Goal: Check status: Check status

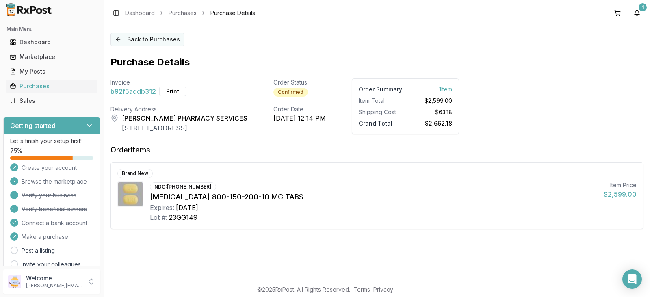
click at [158, 39] on button "Back to Purchases" at bounding box center [147, 39] width 74 height 13
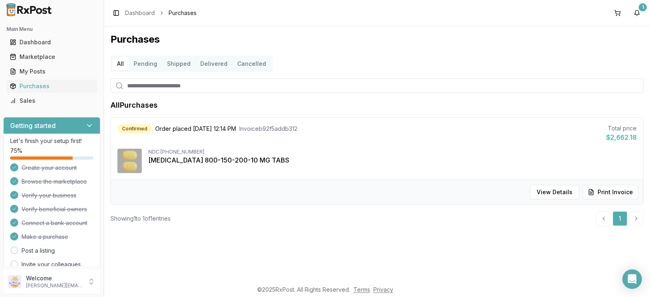
click at [179, 63] on button "Shipped" at bounding box center [178, 63] width 33 height 13
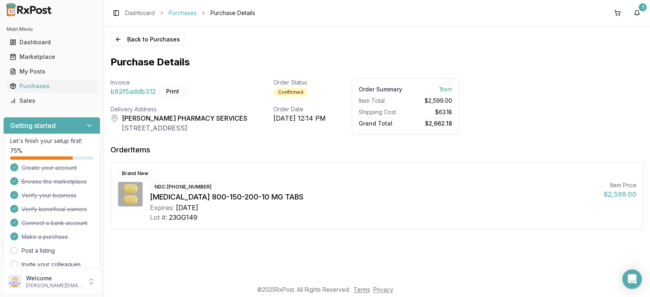
click at [183, 13] on link "Purchases" at bounding box center [182, 13] width 28 height 8
